Goal: Communication & Community: Share content

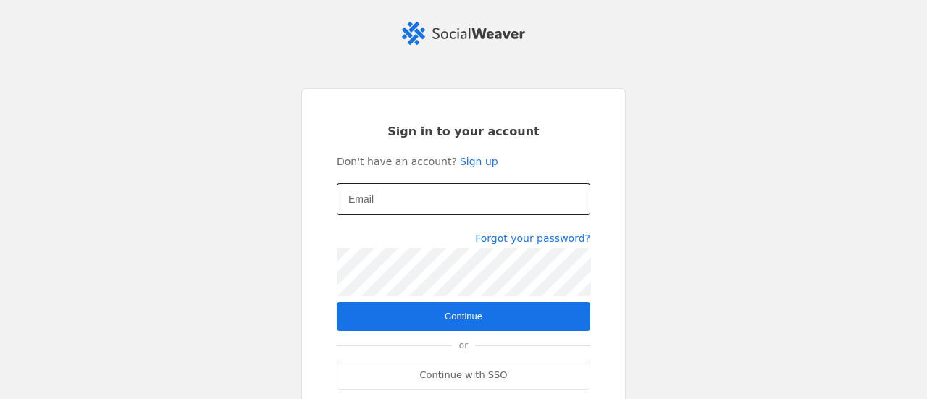
click at [416, 192] on input "Email" at bounding box center [463, 199] width 230 height 17
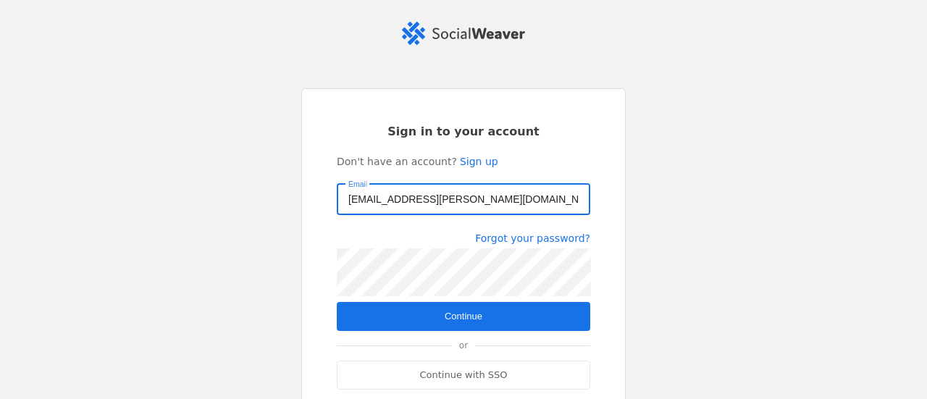
type input "[EMAIL_ADDRESS][PERSON_NAME][DOMAIN_NAME]"
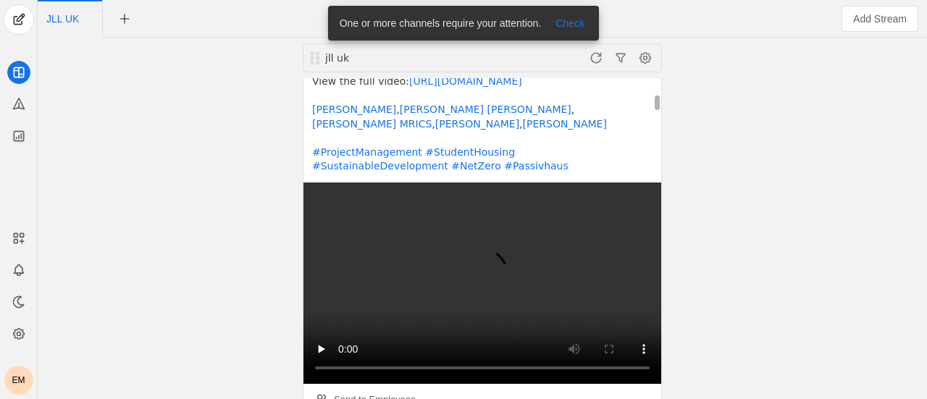
scroll to position [340, 0]
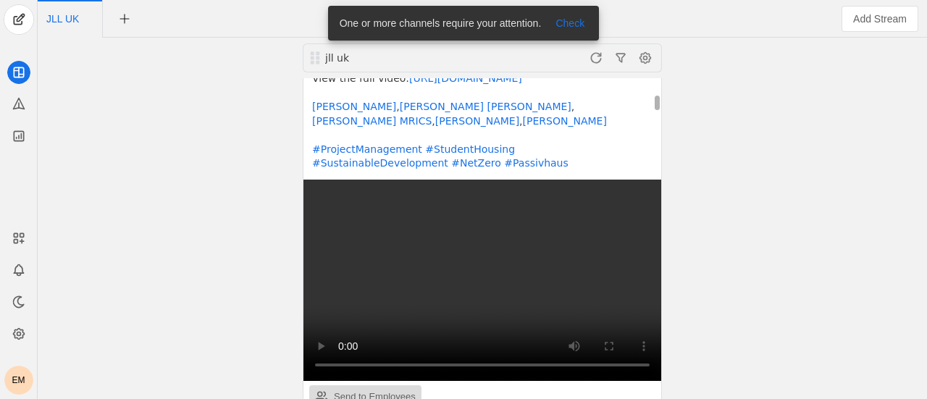
click at [362, 390] on div "Send to Employees" at bounding box center [375, 397] width 82 height 14
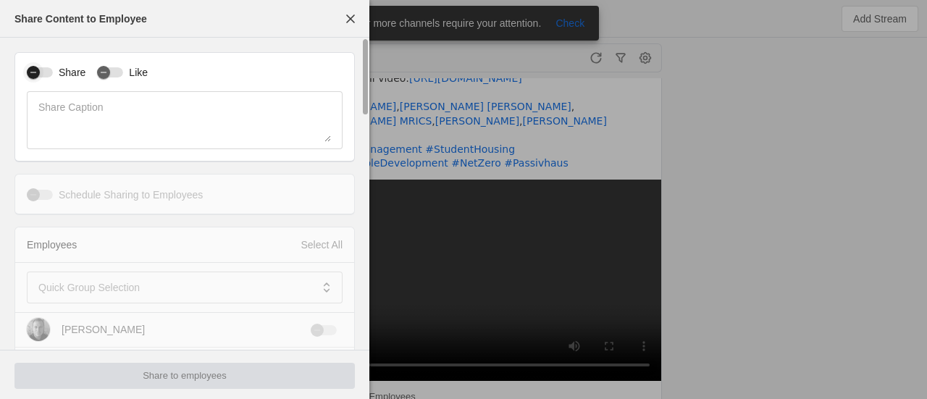
click at [38, 76] on div "button" at bounding box center [33, 72] width 13 height 13
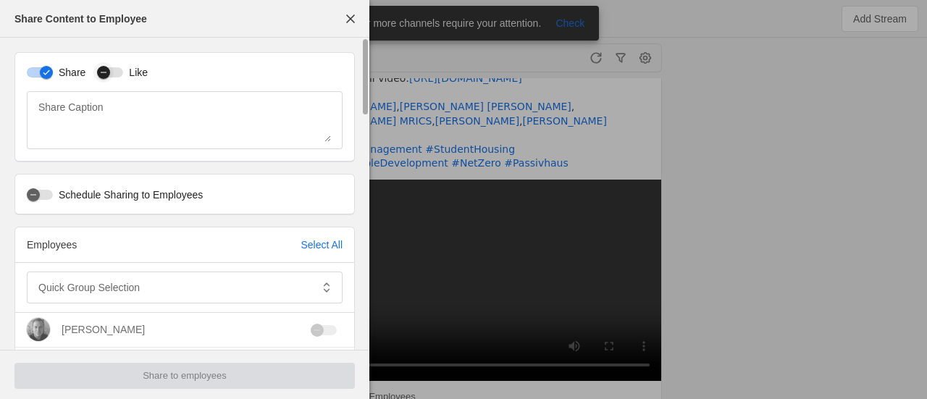
click at [115, 70] on div "button" at bounding box center [110, 72] width 26 height 10
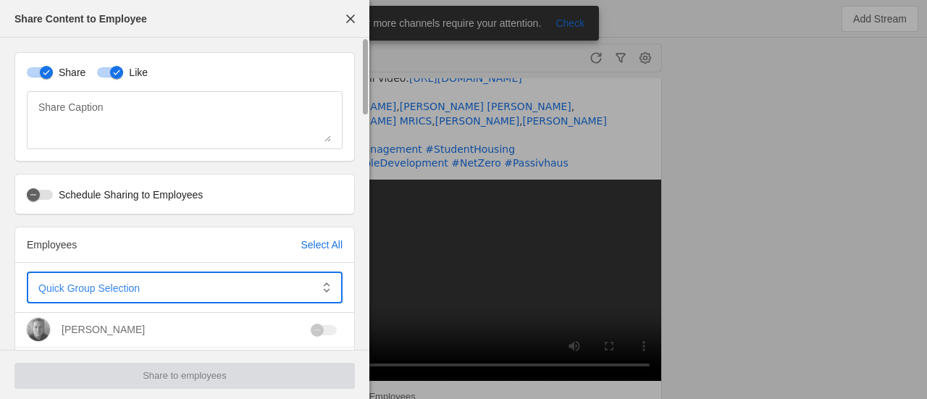
click at [172, 288] on span at bounding box center [174, 287] width 272 height 14
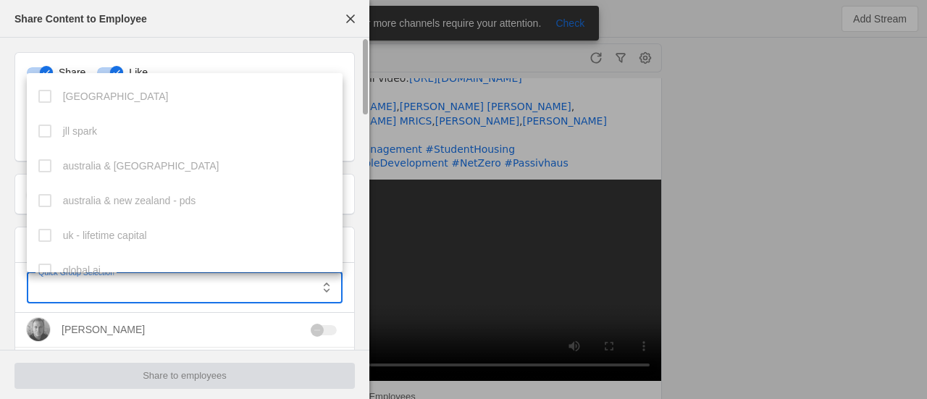
scroll to position [398, 0]
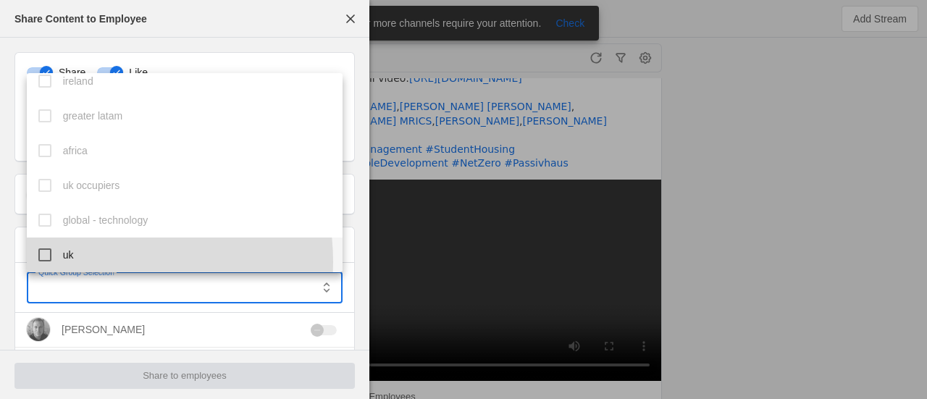
click at [87, 262] on mat-option "uk" at bounding box center [185, 255] width 317 height 35
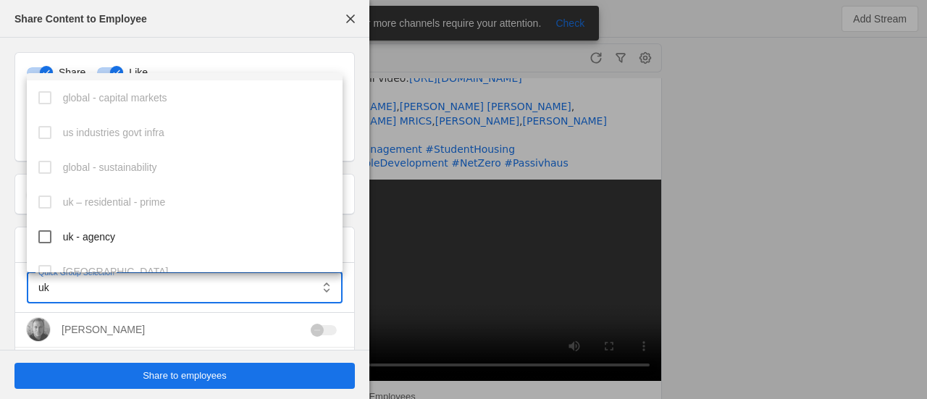
scroll to position [592, 0]
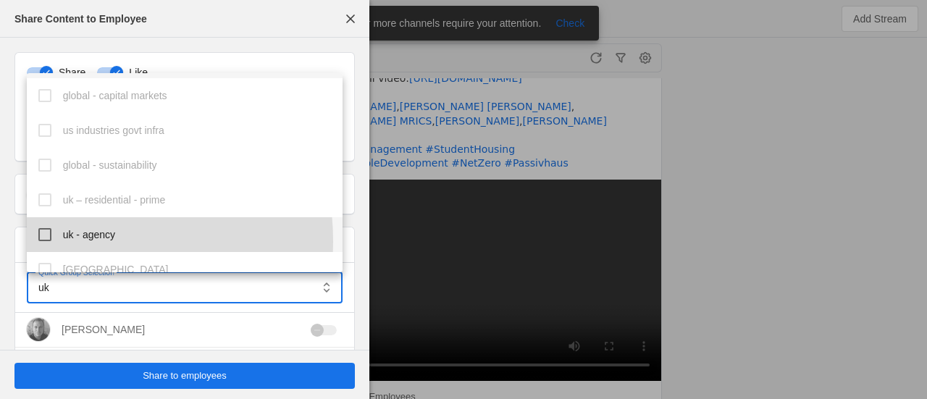
click at [54, 242] on mat-option "uk - agency" at bounding box center [185, 234] width 317 height 35
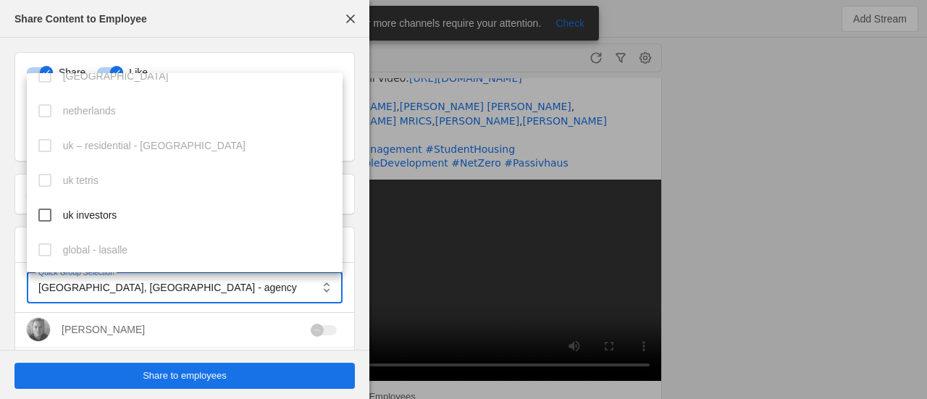
scroll to position [821, 0]
click at [49, 215] on mat-pseudo-checkbox at bounding box center [44, 214] width 13 height 13
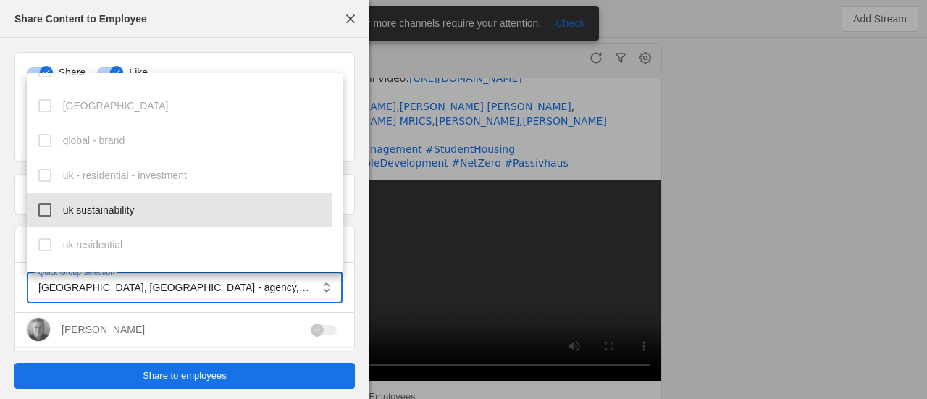
click at [49, 215] on mat-pseudo-checkbox at bounding box center [44, 210] width 13 height 13
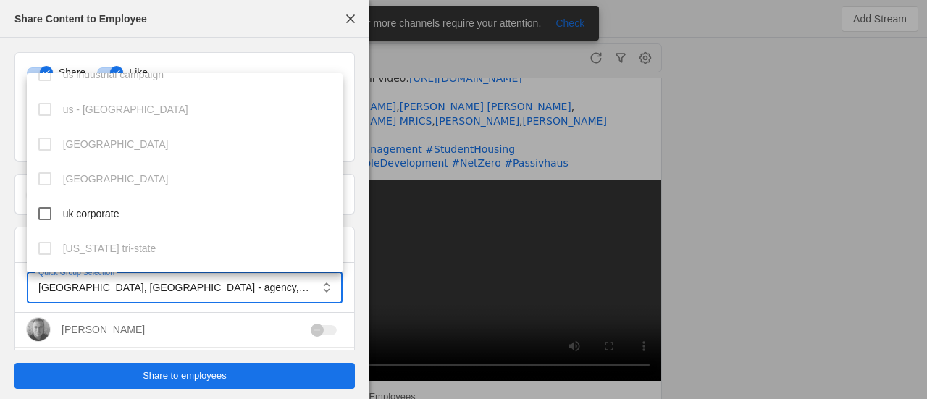
scroll to position [1696, 0]
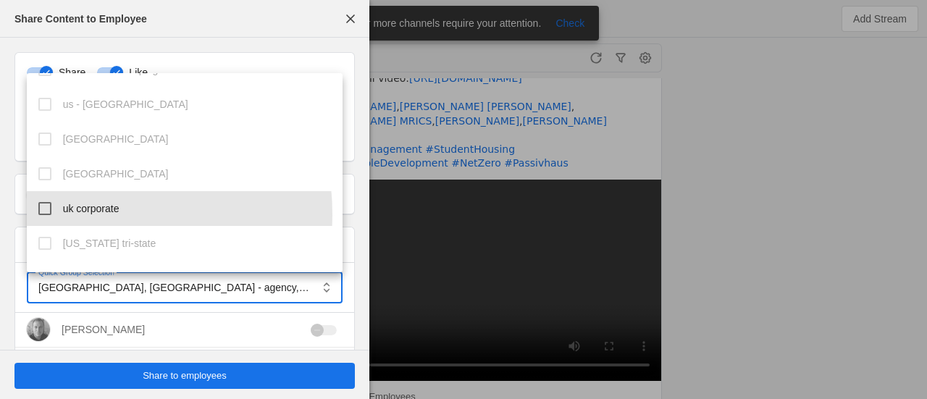
click at [49, 215] on mat-option "uk corporate" at bounding box center [185, 208] width 317 height 35
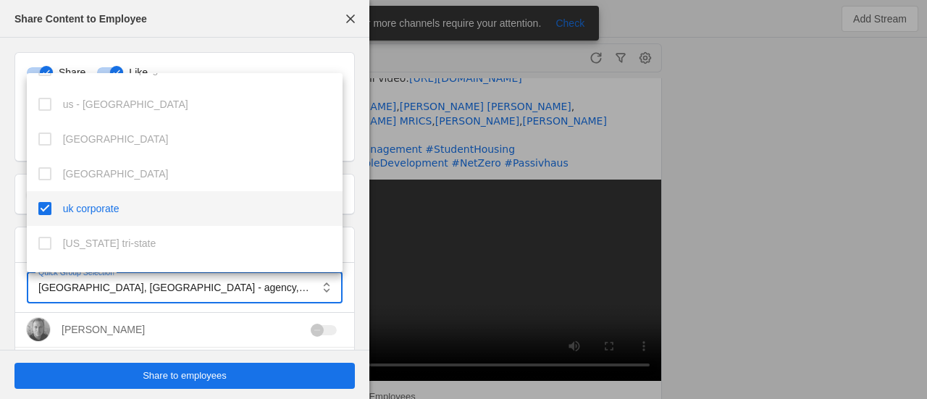
click at [201, 357] on div at bounding box center [463, 199] width 927 height 399
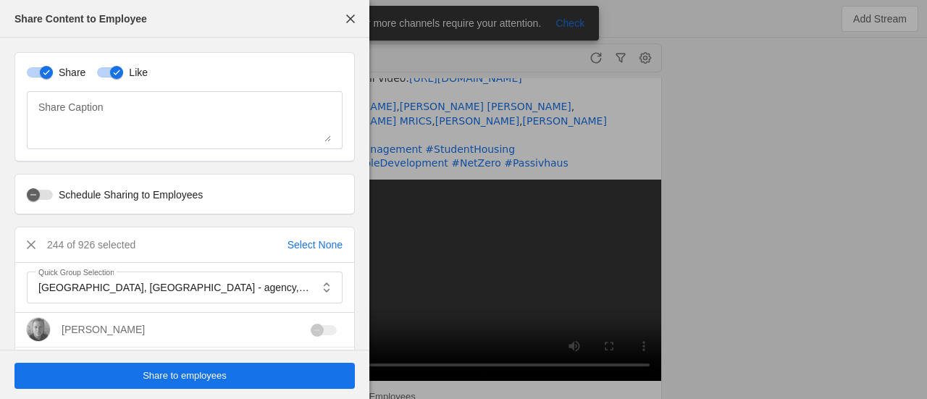
click at [193, 376] on span "Share to employees" at bounding box center [185, 376] width 84 height 14
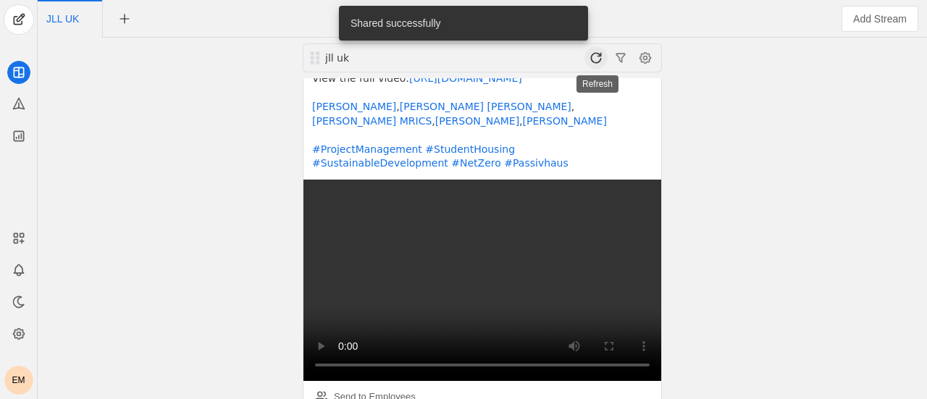
click at [604, 59] on span at bounding box center [596, 57] width 23 height 23
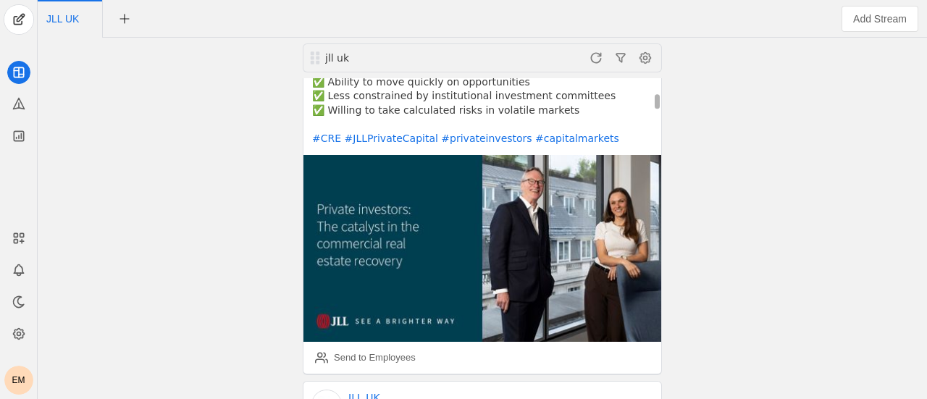
scroll to position [312, 0]
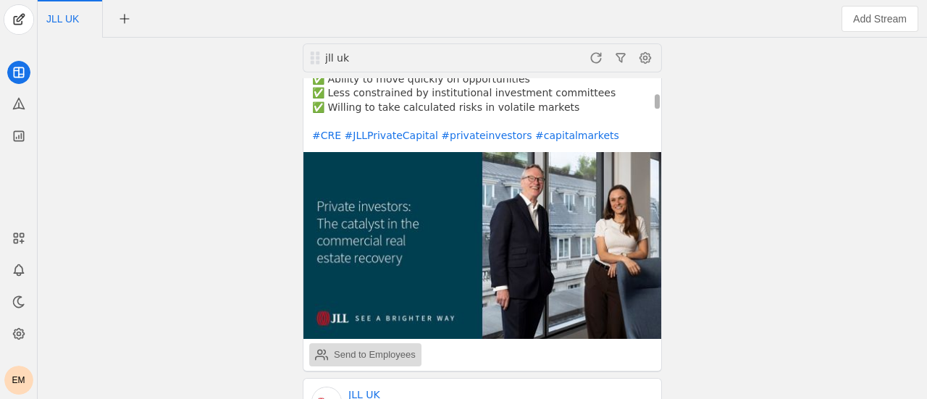
click at [387, 348] on div "Send to Employees" at bounding box center [375, 355] width 82 height 14
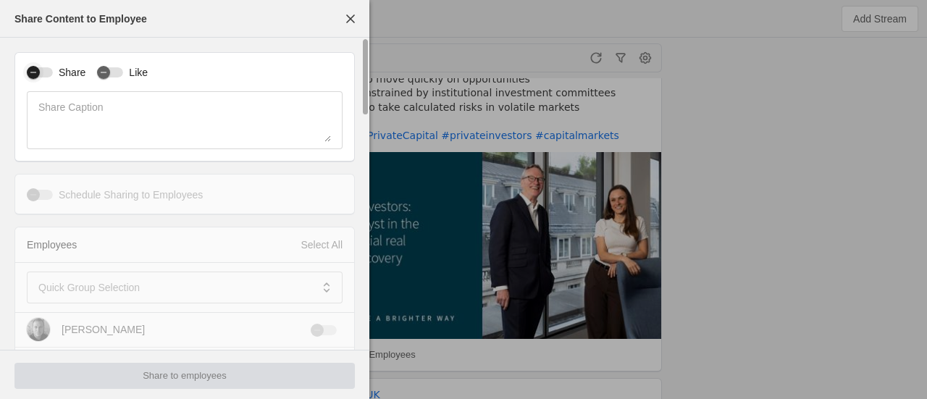
click at [38, 78] on div "button" at bounding box center [33, 72] width 13 height 13
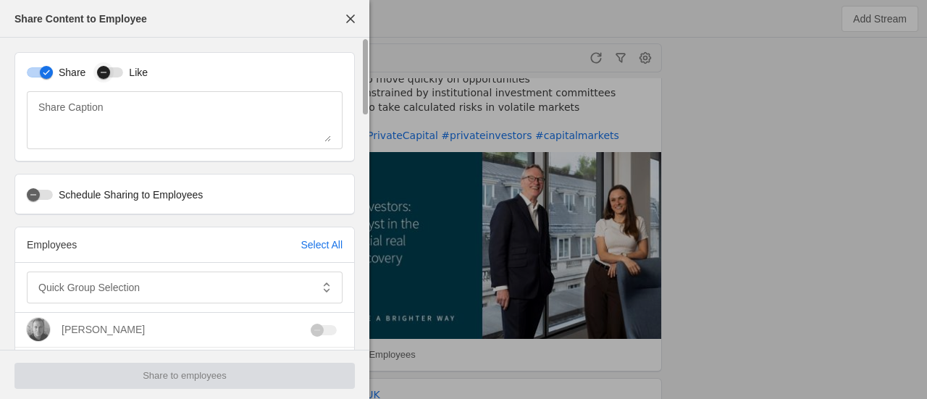
click at [101, 72] on icon "button" at bounding box center [103, 72] width 9 height 9
click at [141, 298] on div at bounding box center [174, 288] width 272 height 32
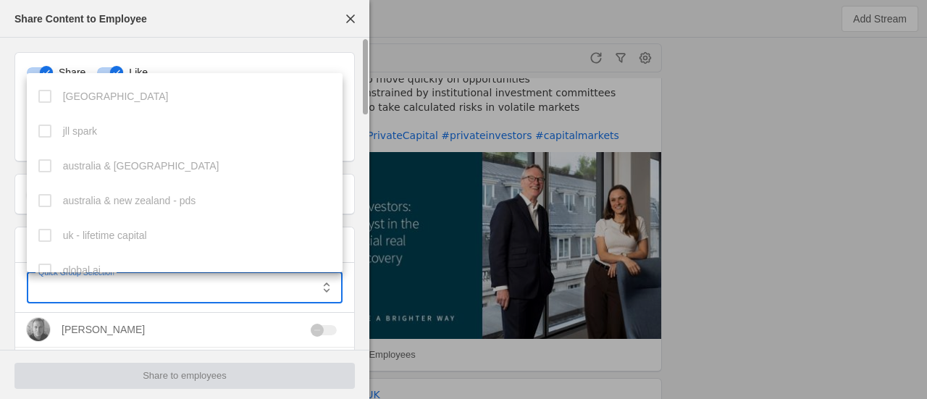
scroll to position [398, 0]
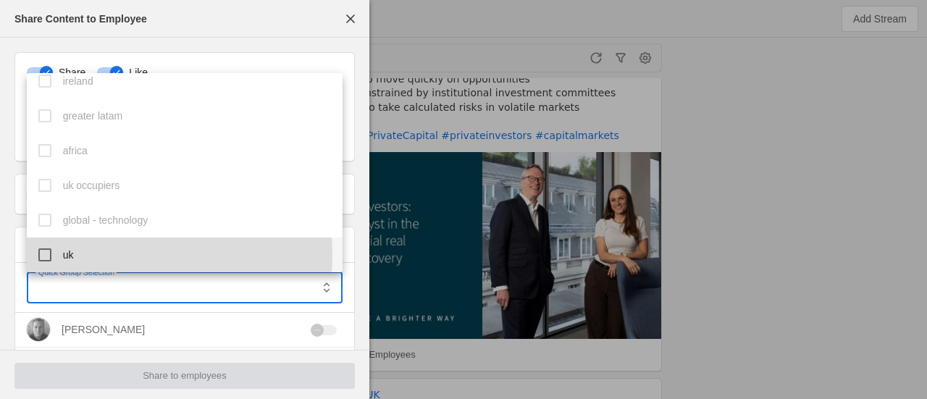
click at [93, 256] on mat-option "uk" at bounding box center [185, 255] width 317 height 35
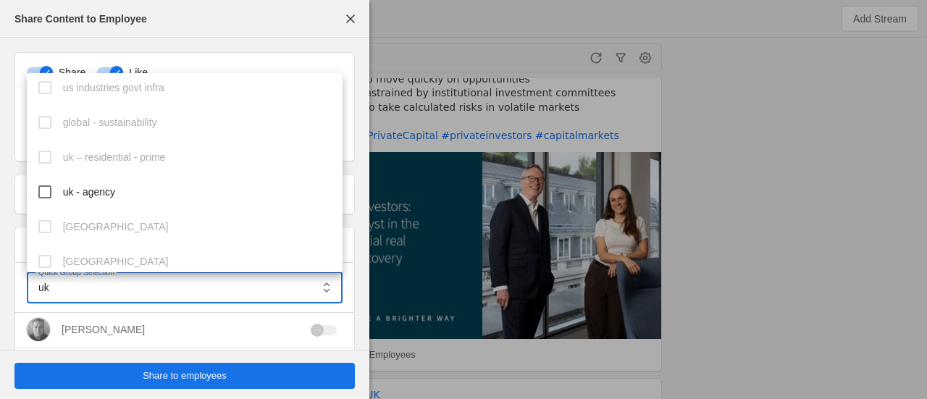
scroll to position [640, 0]
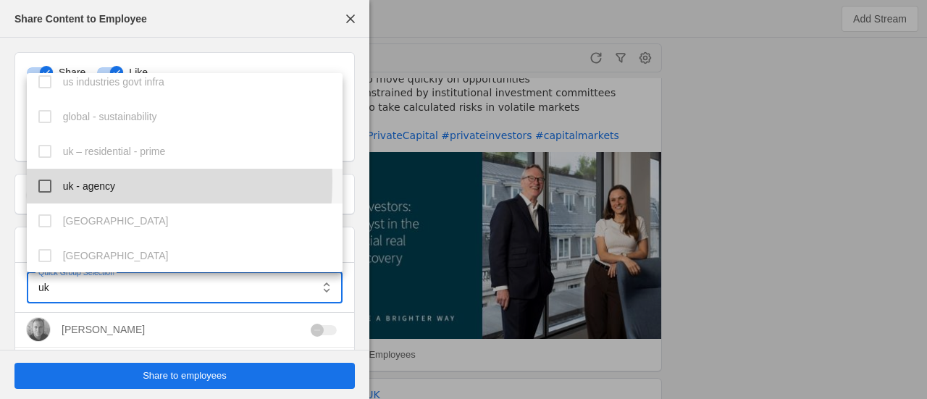
click at [38, 180] on mat-option "uk - agency" at bounding box center [185, 186] width 317 height 35
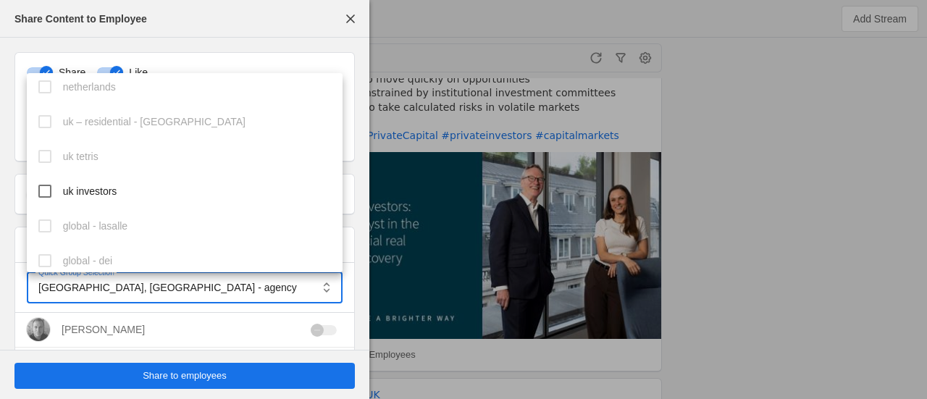
scroll to position [865, 0]
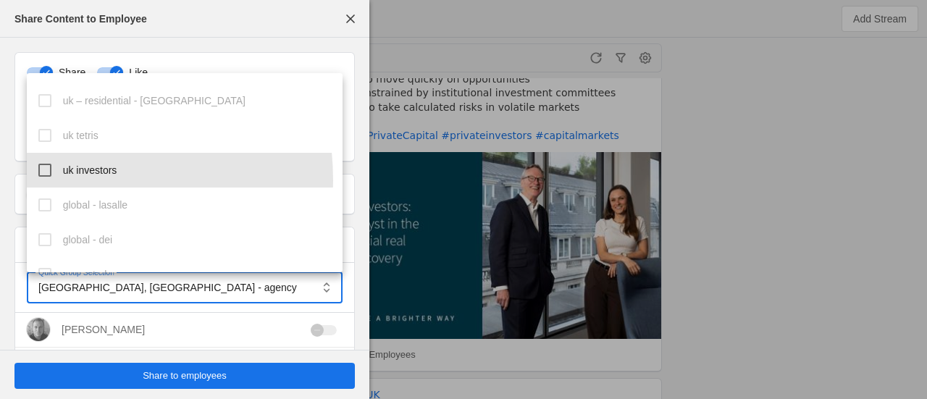
click at [38, 180] on mat-option "uk investors" at bounding box center [185, 170] width 317 height 35
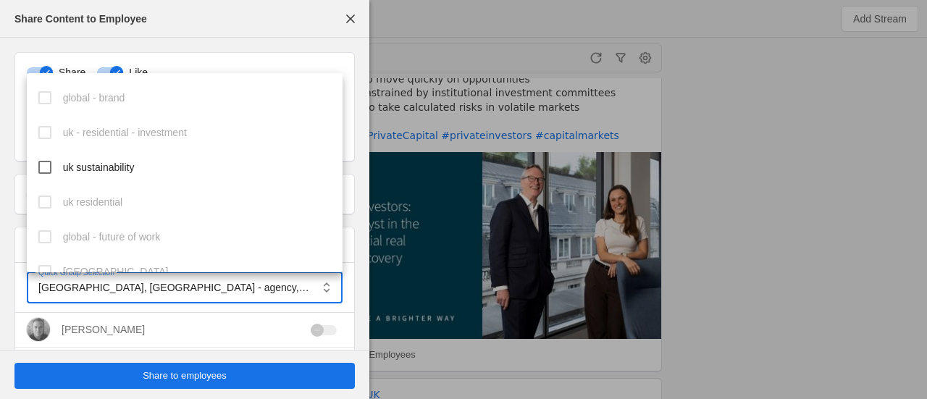
scroll to position [1251, 0]
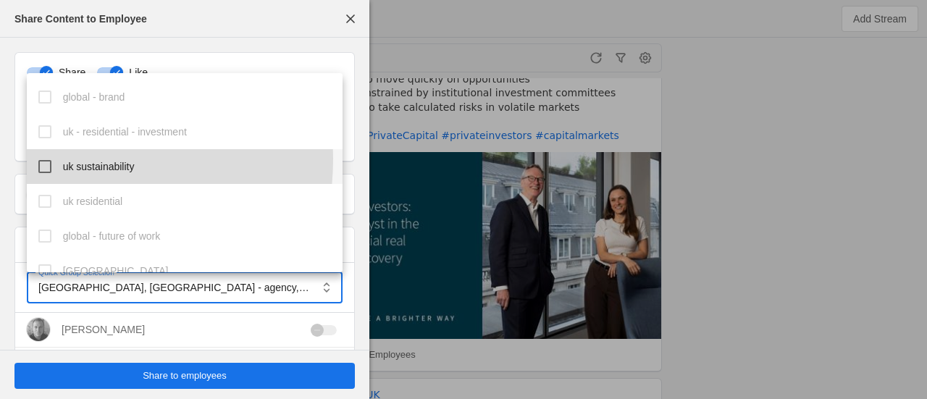
click at [59, 159] on mat-option "uk sustainability" at bounding box center [185, 166] width 317 height 35
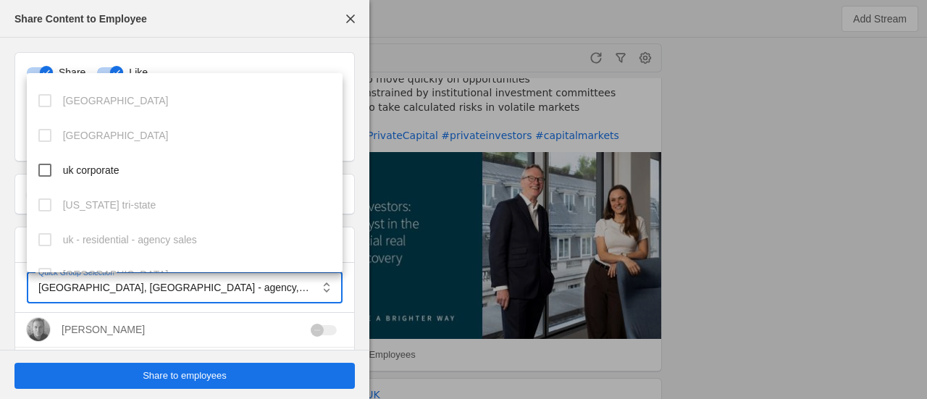
scroll to position [1735, 0]
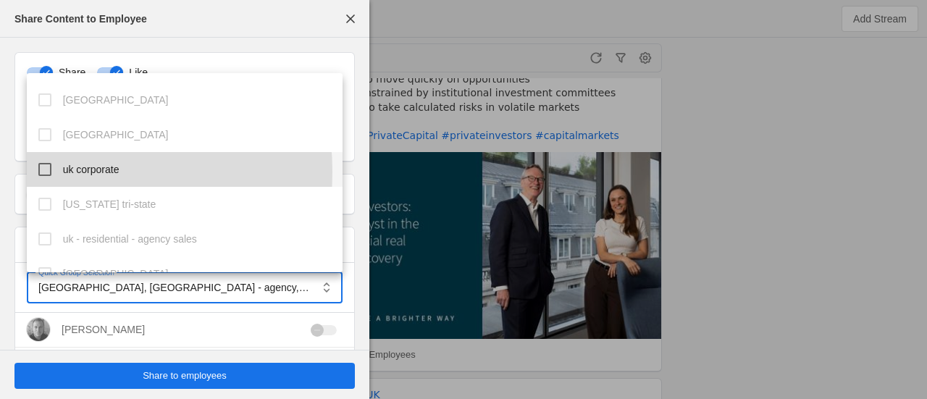
click at [42, 172] on mat-pseudo-checkbox at bounding box center [44, 169] width 13 height 13
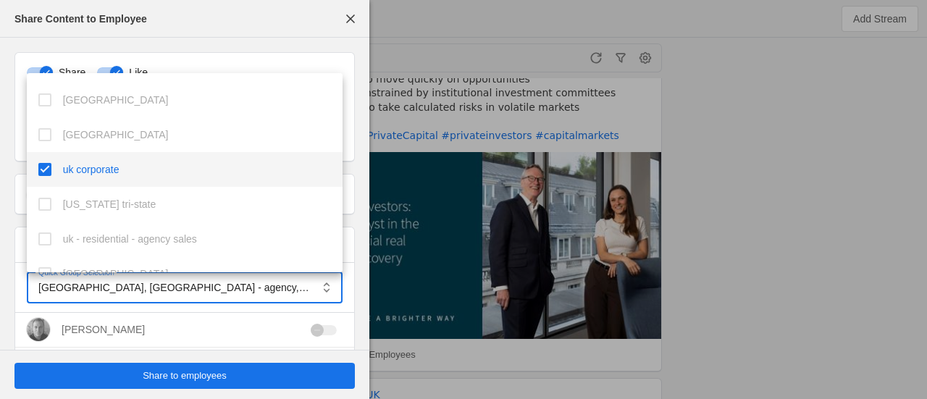
scroll to position [1759, 0]
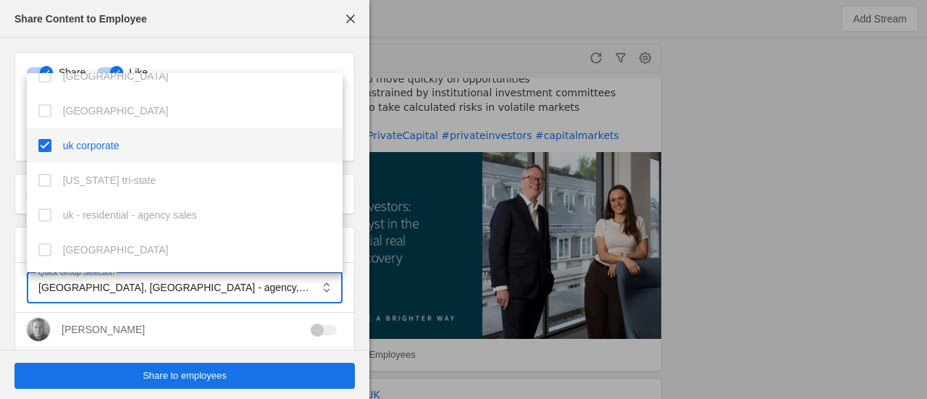
click at [213, 382] on div at bounding box center [463, 199] width 927 height 399
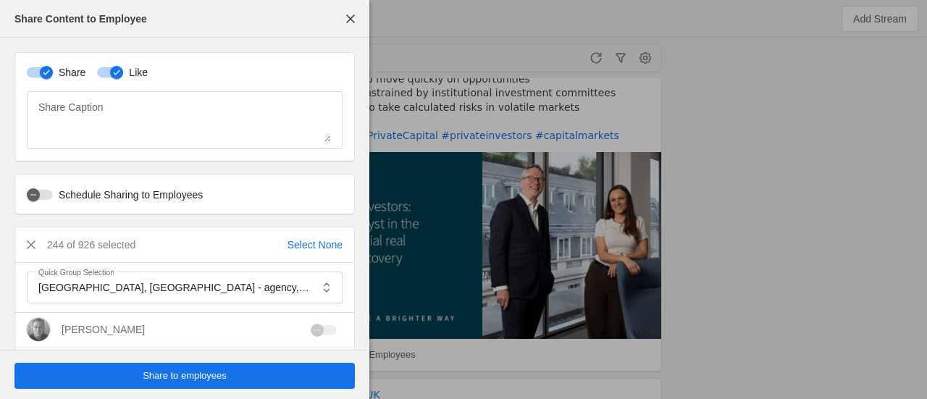
click at [201, 377] on span "Share to employees" at bounding box center [185, 376] width 84 height 14
